Goal: Task Accomplishment & Management: Manage account settings

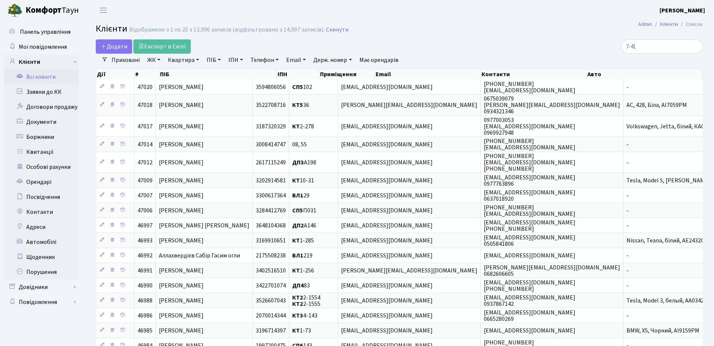
select select "25"
drag, startPoint x: 647, startPoint y: 47, endPoint x: 483, endPoint y: 42, distance: 164.3
click at [482, 44] on div "Додати Експорт в Excel 7-41" at bounding box center [399, 46] width 619 height 14
type input "урвант"
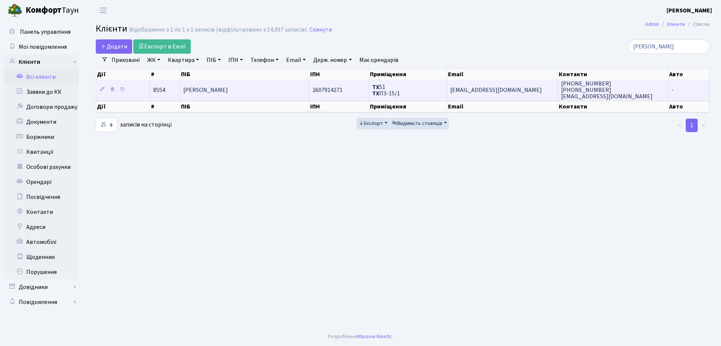
click at [244, 83] on td "Урвант Федір Геннадійович" at bounding box center [244, 90] width 129 height 21
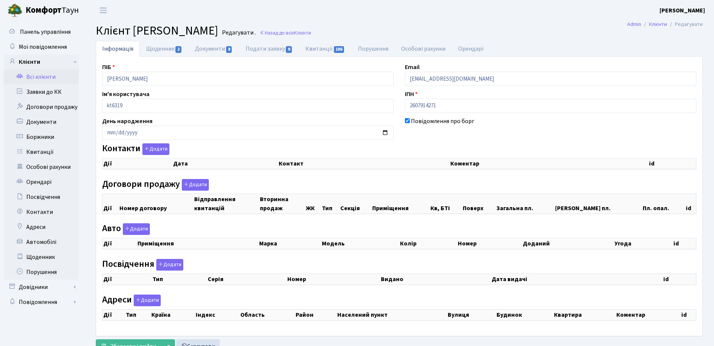
select select "25"
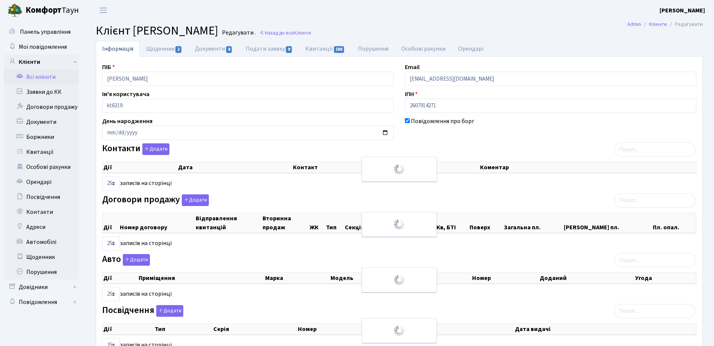
checkbox input "true"
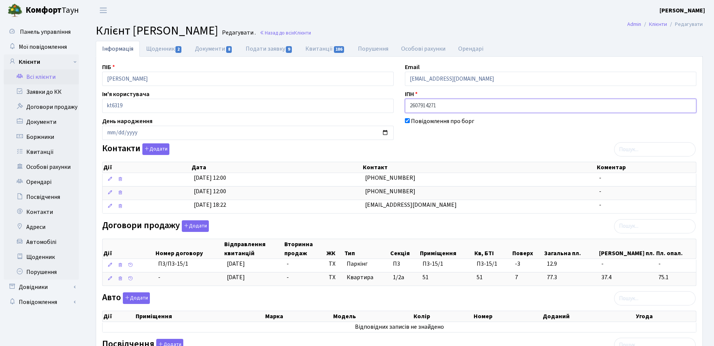
drag, startPoint x: 435, startPoint y: 100, endPoint x: 399, endPoint y: 105, distance: 35.6
click at [348, 105] on div "ПІБ Урвант Федір Геннадійович Email fffadvocate@yahoo.com Ім'я користувача kt63…" at bounding box center [400, 258] width 606 height 390
drag, startPoint x: 394, startPoint y: 109, endPoint x: 383, endPoint y: 108, distance: 11.3
click at [382, 109] on div "ПІБ Урвант Федір Геннадійович Email fffadvocate@yahoo.com Ім'я користувача kt63…" at bounding box center [400, 258] width 606 height 390
click at [50, 95] on link "Заявки до КК" at bounding box center [41, 92] width 75 height 15
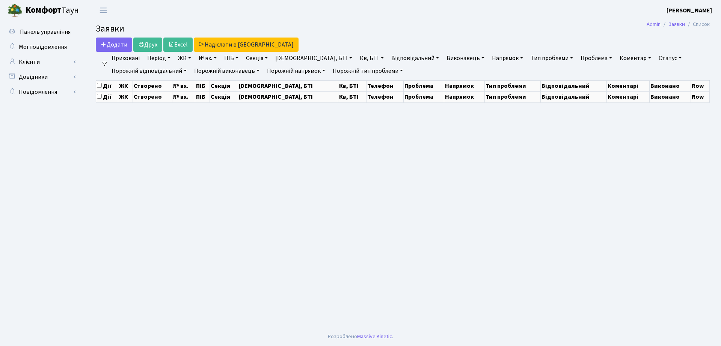
select select "25"
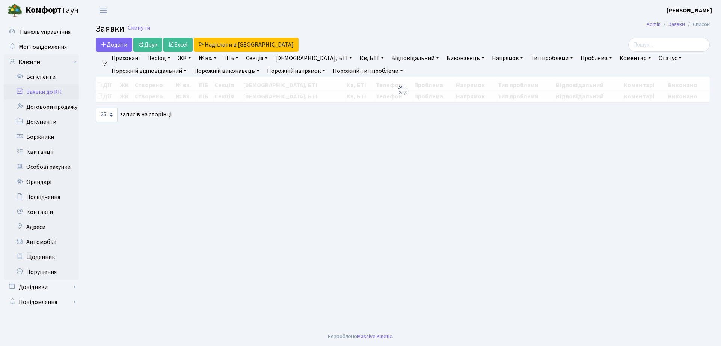
select select "25"
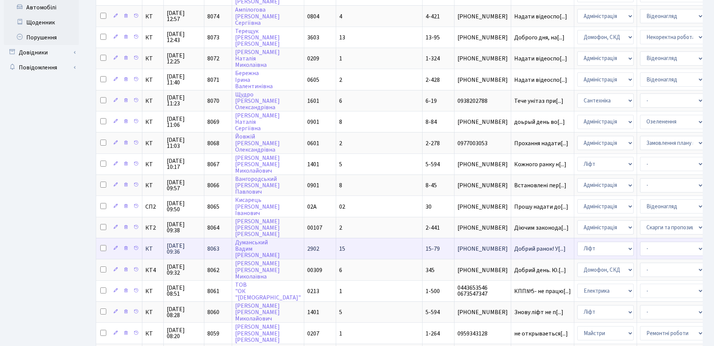
scroll to position [333, 0]
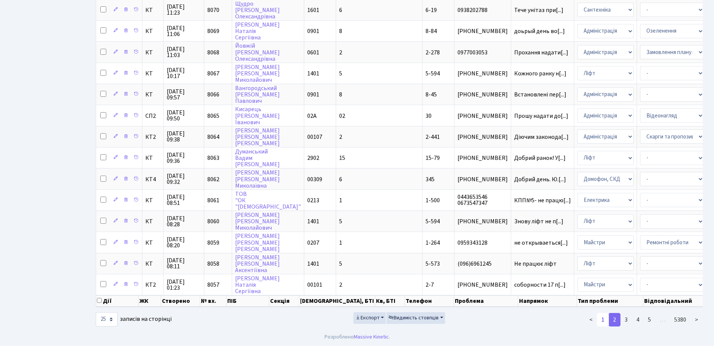
click at [605, 321] on link "1" at bounding box center [603, 320] width 12 height 14
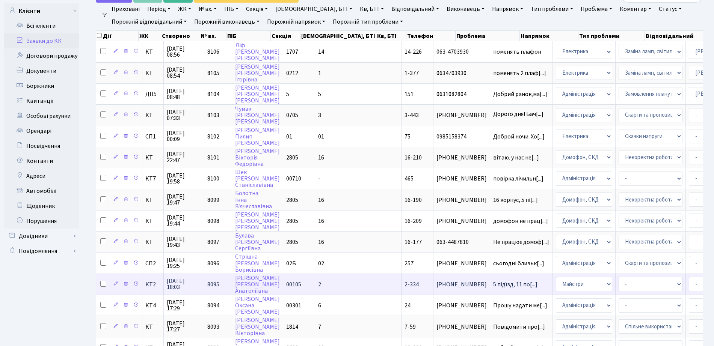
scroll to position [0, 0]
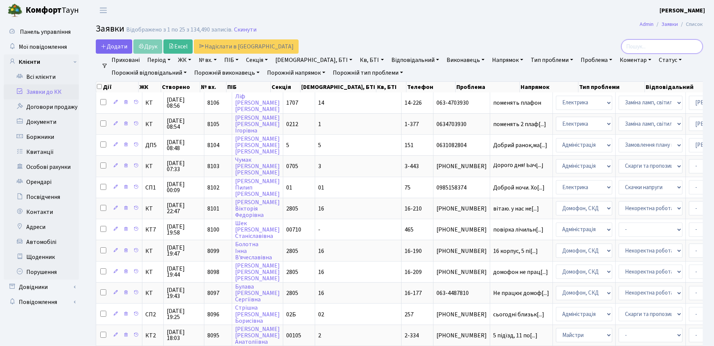
click at [641, 47] on input "search" at bounding box center [663, 46] width 82 height 14
click at [55, 75] on link "Всі клієнти" at bounding box center [41, 77] width 75 height 15
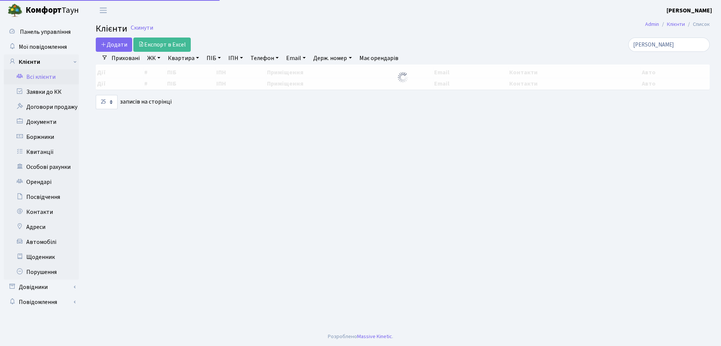
select select "25"
click at [436, 51] on div "Додати Експорт в Excel [PERSON_NAME]" at bounding box center [403, 45] width 626 height 14
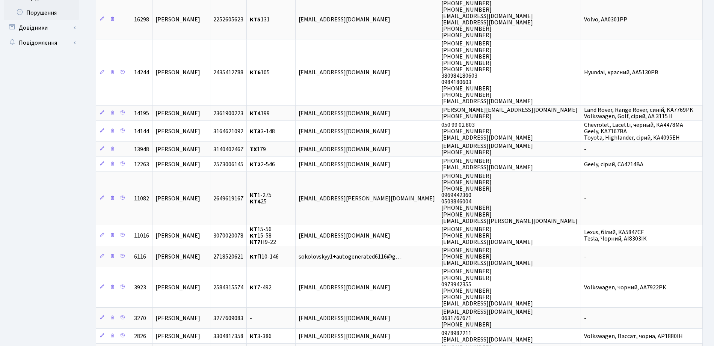
scroll to position [376, 0]
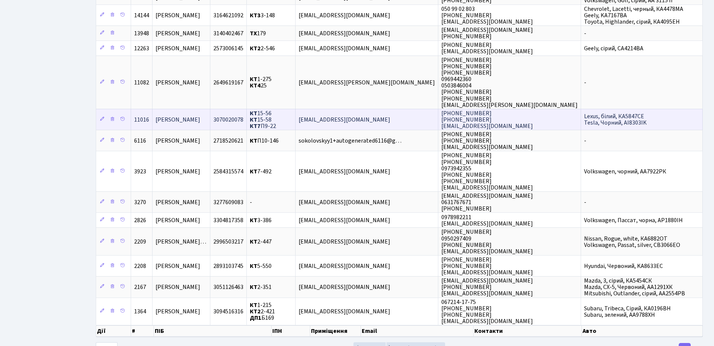
type input "[PERSON_NAME]"
click at [375, 122] on span "[EMAIL_ADDRESS][DOMAIN_NAME]" at bounding box center [345, 120] width 92 height 8
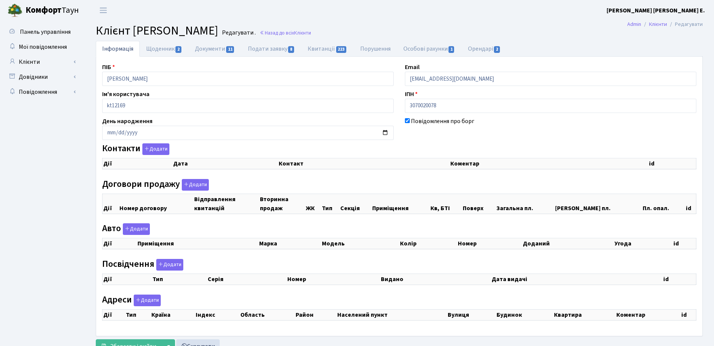
scroll to position [30, 0]
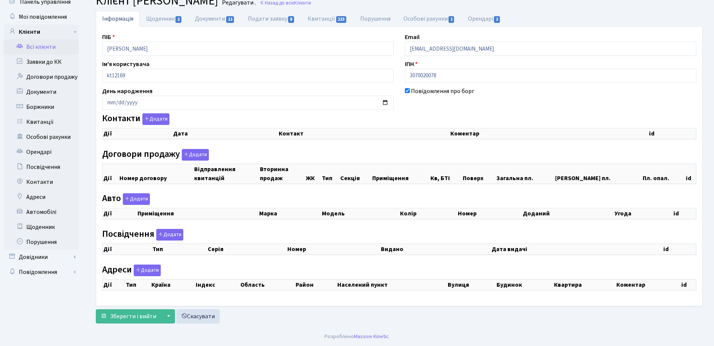
checkbox input "true"
select select "25"
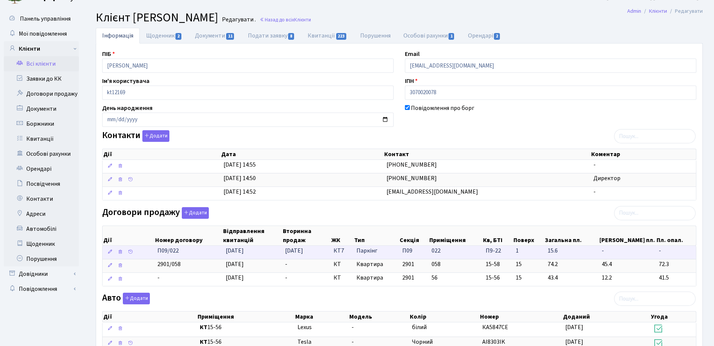
scroll to position [0, 0]
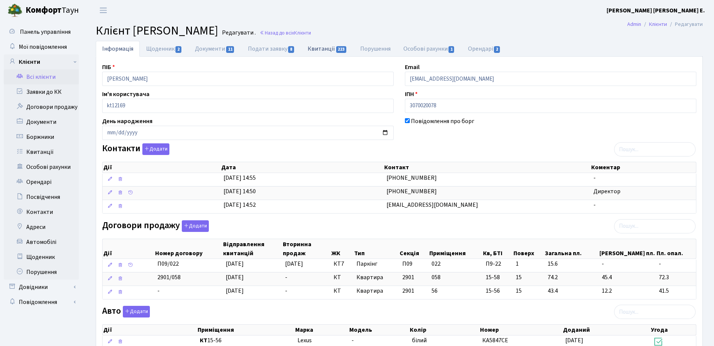
click at [335, 54] on link "Квитанції 223" at bounding box center [327, 48] width 52 height 15
select select "25"
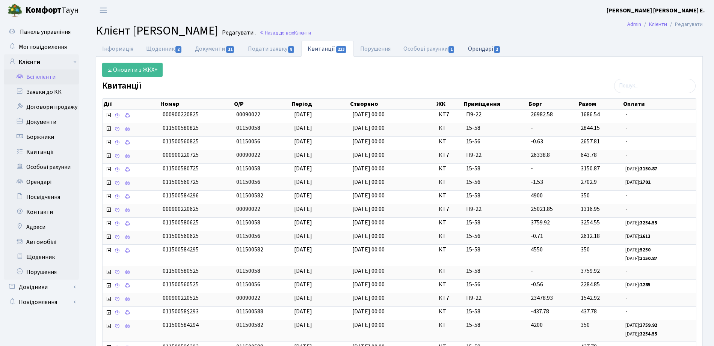
click at [489, 42] on link "Орендарі 2" at bounding box center [484, 48] width 45 height 15
select select "25"
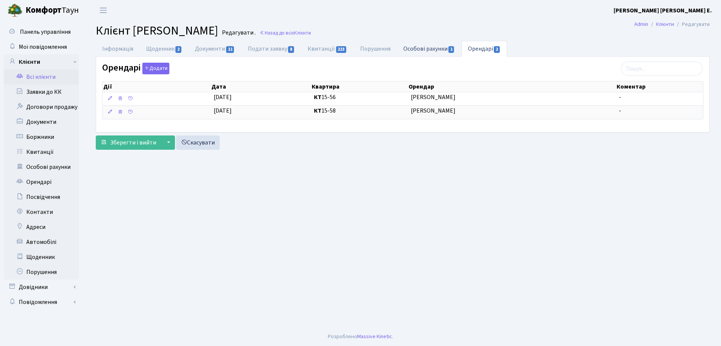
click at [417, 56] on li "Особові рахунки 1" at bounding box center [429, 49] width 65 height 16
click at [174, 47] on link "Щоденник 2" at bounding box center [164, 48] width 49 height 15
select select "25"
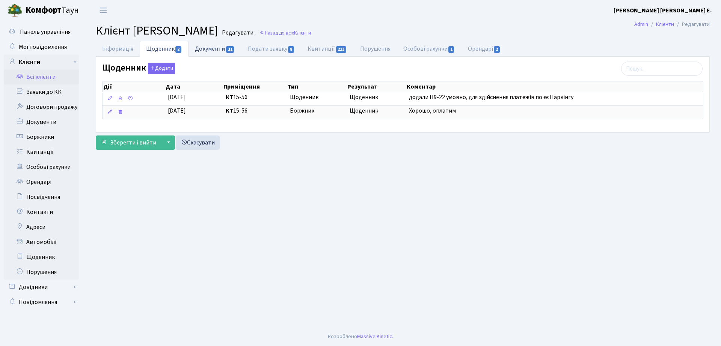
click at [233, 48] on span "11" at bounding box center [230, 49] width 8 height 7
select select "25"
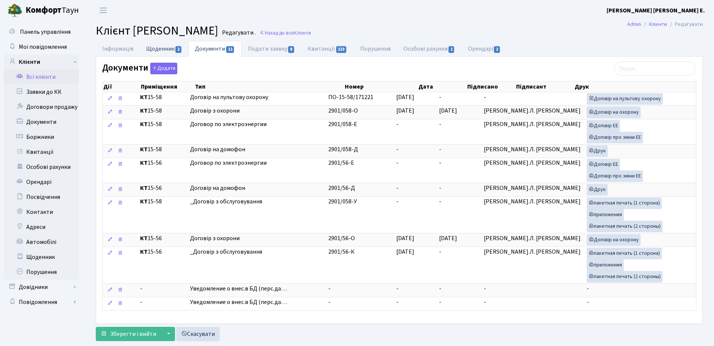
click at [162, 51] on link "Щоденник 2" at bounding box center [164, 48] width 49 height 15
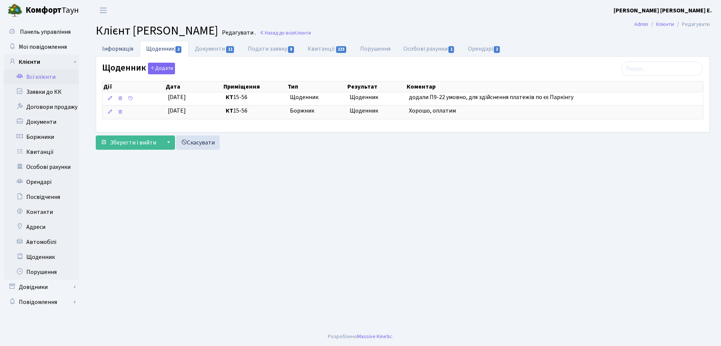
click at [103, 51] on link "Інформація" at bounding box center [118, 48] width 44 height 15
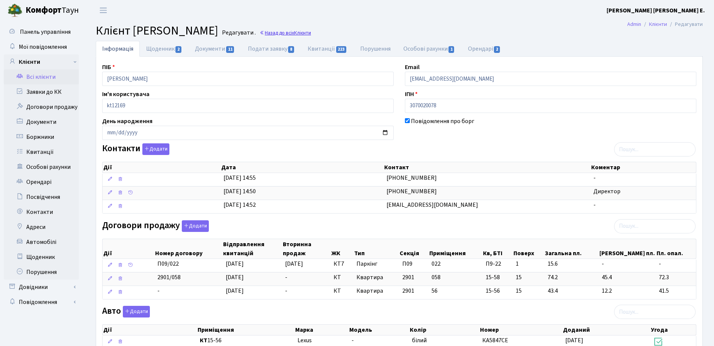
click at [311, 29] on link "Назад до всіх Клієнти" at bounding box center [285, 32] width 51 height 7
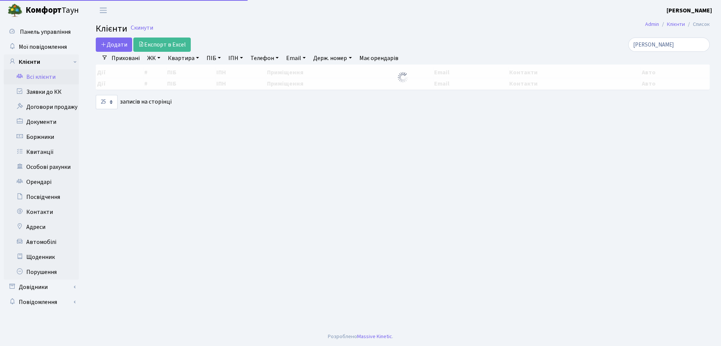
select select "25"
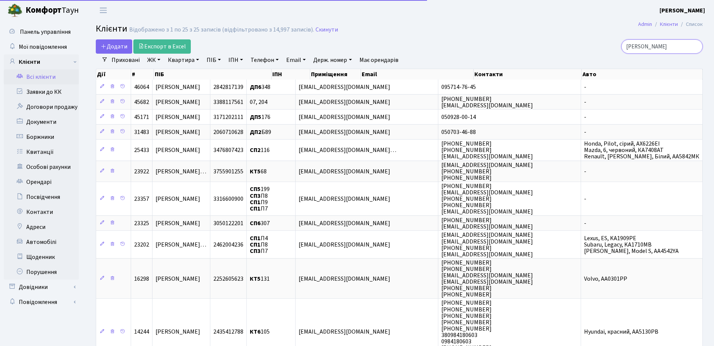
click at [662, 45] on input "соколов" at bounding box center [663, 46] width 82 height 14
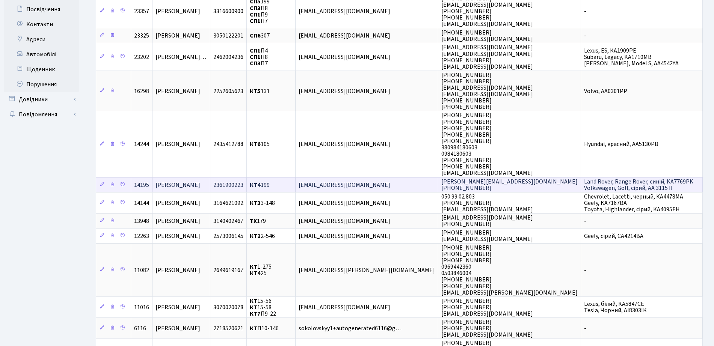
scroll to position [282, 0]
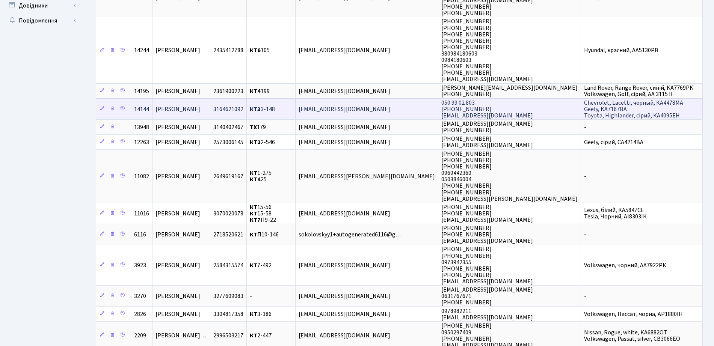
click at [200, 106] on span "Соколов Кирило Іванович" at bounding box center [178, 109] width 45 height 8
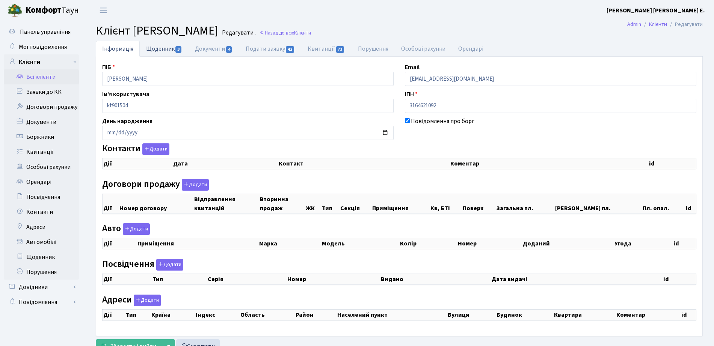
click at [161, 49] on link "Щоденник 3" at bounding box center [164, 48] width 49 height 15
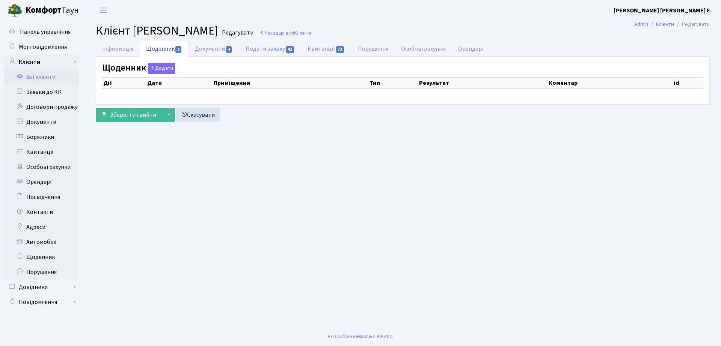
select select "25"
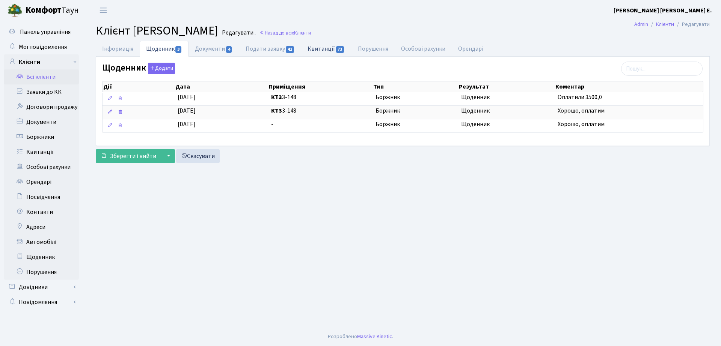
click at [324, 51] on link "Квитанції 73" at bounding box center [326, 48] width 50 height 15
select select "25"
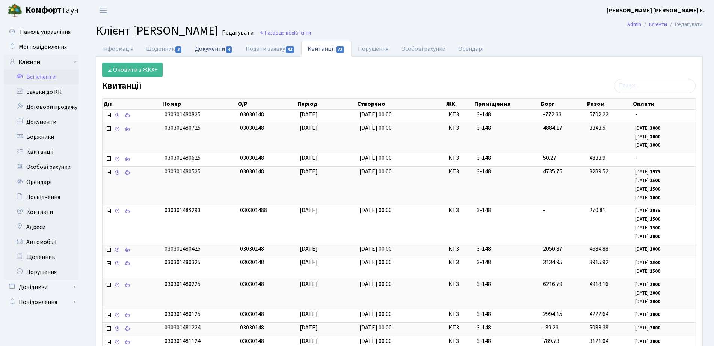
click at [215, 48] on link "Документи 4" at bounding box center [214, 48] width 50 height 15
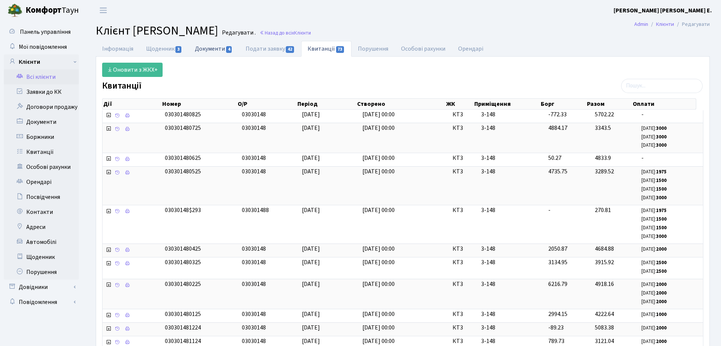
select select "25"
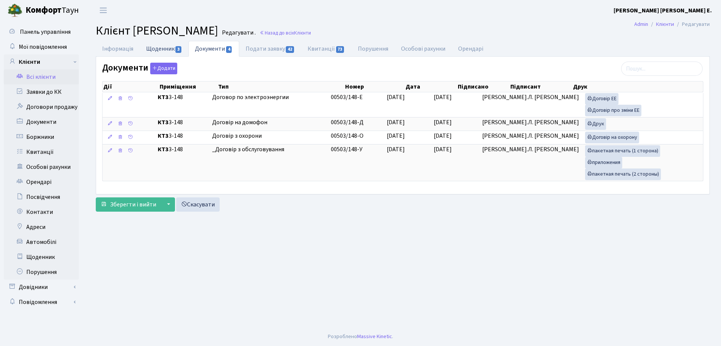
click at [160, 45] on link "Щоденник 3" at bounding box center [164, 48] width 49 height 15
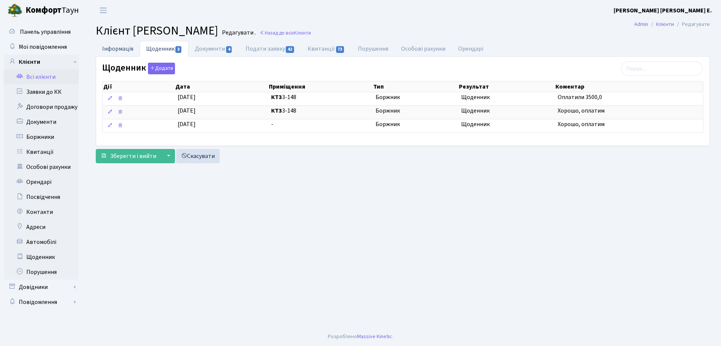
click at [119, 48] on link "Інформація" at bounding box center [118, 48] width 44 height 15
select select "25"
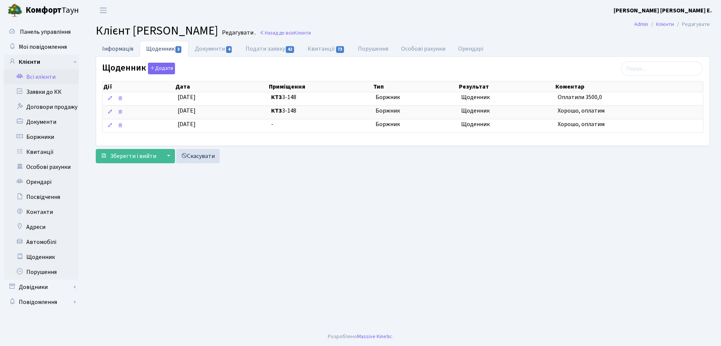
select select "25"
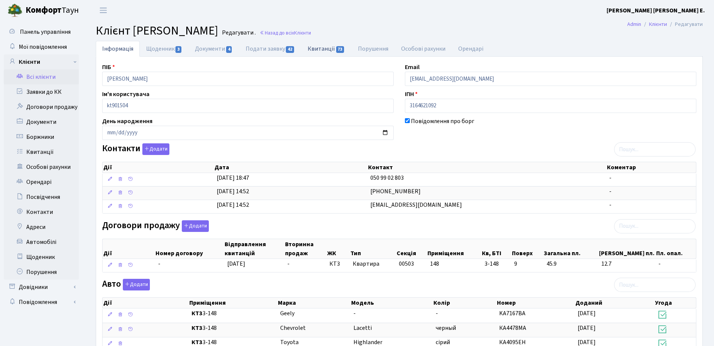
click at [314, 49] on link "Квитанції 73" at bounding box center [326, 48] width 50 height 15
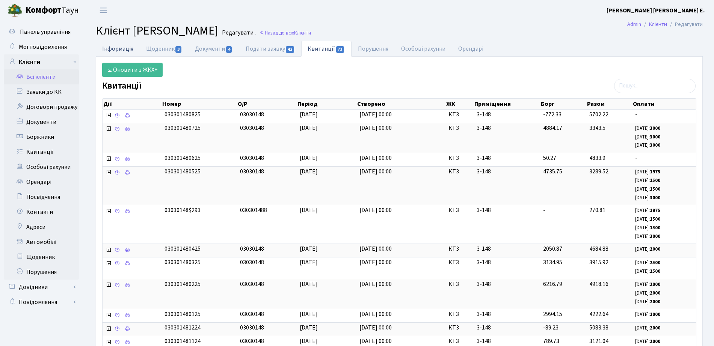
click at [129, 45] on link "Інформація" at bounding box center [118, 48] width 44 height 15
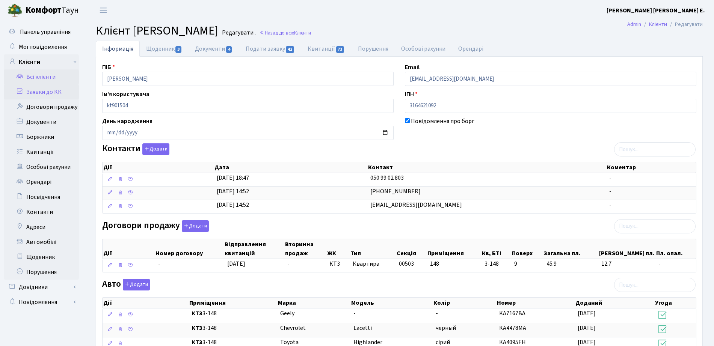
click at [62, 93] on link "Заявки до КК" at bounding box center [41, 92] width 75 height 15
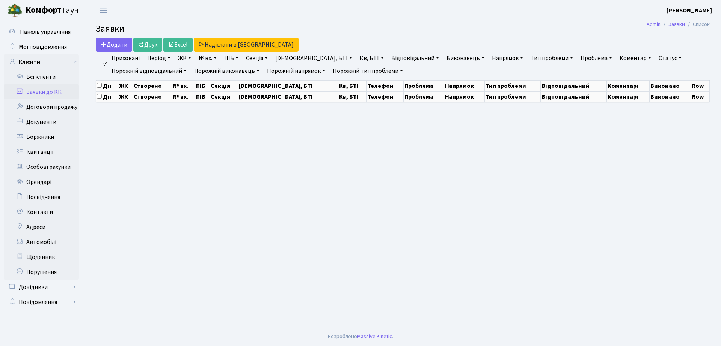
select select "25"
